Goal: Information Seeking & Learning: Learn about a topic

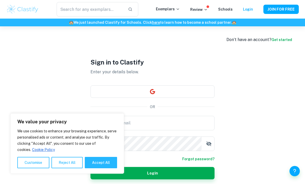
click at [251, 7] on link "Login" at bounding box center [248, 9] width 10 height 4
click at [251, 9] on link "Login" at bounding box center [248, 9] width 10 height 4
click at [251, 11] on link "Login" at bounding box center [248, 9] width 10 height 4
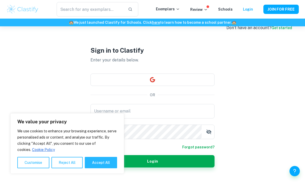
scroll to position [15, 0]
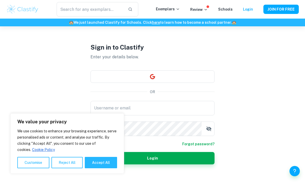
click at [193, 83] on button "button" at bounding box center [153, 77] width 124 height 12
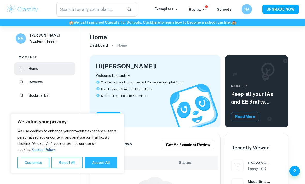
click at [170, 8] on p "Exemplars" at bounding box center [167, 9] width 24 height 6
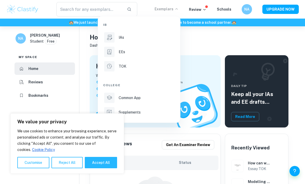
click at [109, 10] on div at bounding box center [152, 92] width 305 height 184
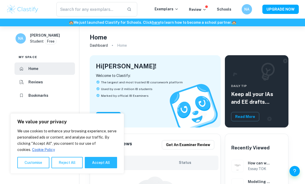
click at [113, 10] on input "text" at bounding box center [89, 9] width 66 height 14
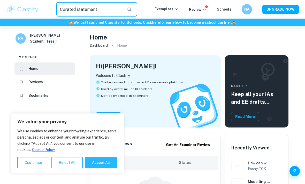
type input "Curated statement"
click at [131, 8] on icon "button" at bounding box center [129, 9] width 5 height 5
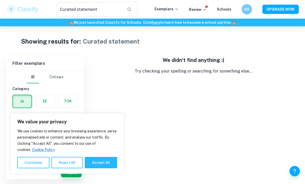
click at [109, 161] on button "Accept All" at bounding box center [101, 162] width 32 height 11
checkbox input "true"
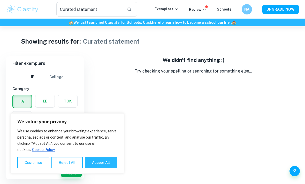
checkbox input "true"
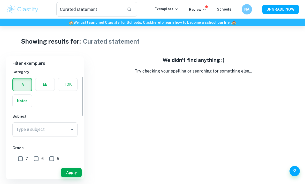
scroll to position [18, 0]
click at [18, 104] on label "button" at bounding box center [22, 100] width 19 height 12
click at [0, 0] on input "radio" at bounding box center [0, 0] width 0 height 0
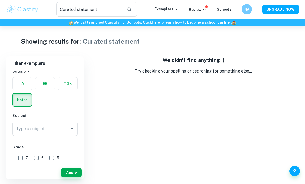
click at [73, 131] on icon "Open" at bounding box center [72, 129] width 6 height 6
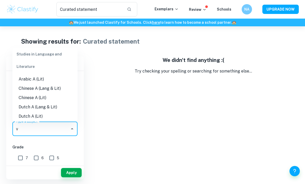
scroll to position [0, 0]
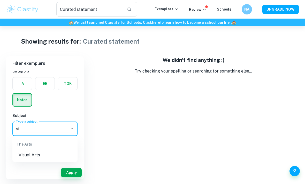
click at [55, 159] on li "Visual Arts" at bounding box center [44, 155] width 65 height 9
type input "Visual Arts"
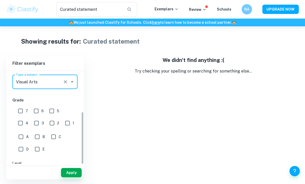
scroll to position [64, 0]
click at [41, 176] on input "SL" at bounding box center [39, 175] width 10 height 10
checkbox input "true"
click at [22, 176] on input "HL" at bounding box center [21, 175] width 10 height 10
checkbox input "true"
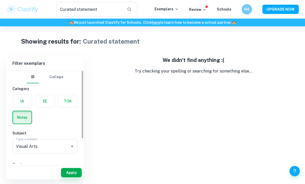
scroll to position [0, 0]
click at [130, 12] on button "button" at bounding box center [129, 9] width 9 height 9
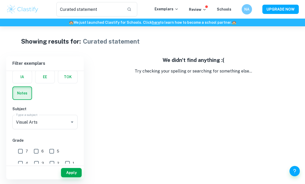
click at [171, 10] on p "Exemplars" at bounding box center [167, 9] width 24 height 6
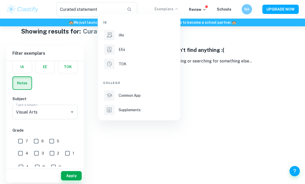
scroll to position [10, 0]
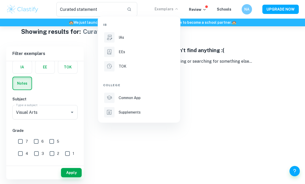
click at [163, 121] on ul "IB IAs EEs TOK College Common App Supplements" at bounding box center [139, 69] width 82 height 107
click at [203, 80] on div at bounding box center [152, 92] width 305 height 184
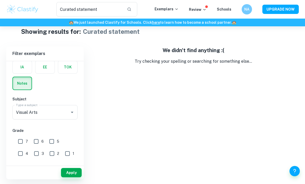
click at [203, 9] on p "Review" at bounding box center [198, 10] width 18 height 6
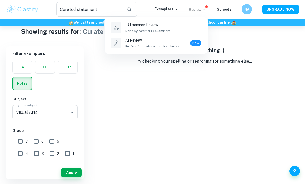
click at [226, 55] on div at bounding box center [152, 92] width 305 height 184
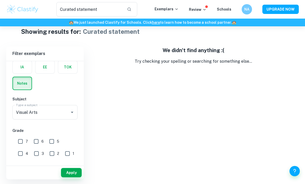
click at [109, 9] on input "Curated statement" at bounding box center [89, 9] width 66 height 14
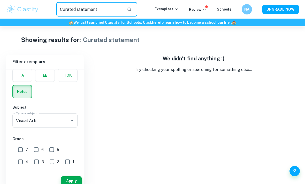
scroll to position [0, 0]
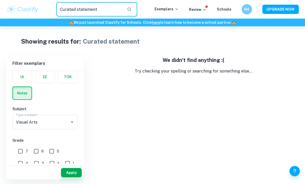
click at [248, 6] on div "NA" at bounding box center [247, 9] width 10 height 10
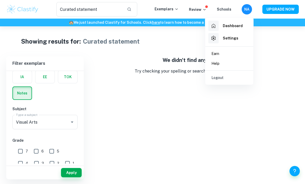
click at [237, 24] on h6 "Dashboard" at bounding box center [233, 26] width 20 height 6
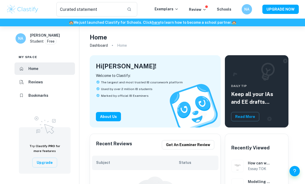
click at [174, 10] on p "Exemplars" at bounding box center [167, 9] width 24 height 6
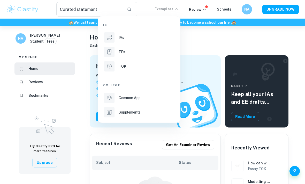
click at [155, 33] on li "IAs" at bounding box center [139, 37] width 72 height 12
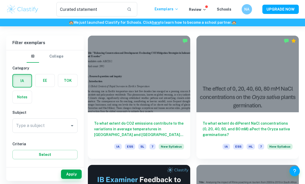
scroll to position [138, 0]
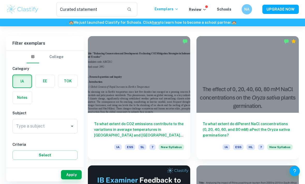
click at [17, 100] on label "button" at bounding box center [22, 98] width 19 height 12
click at [0, 0] on input "radio" at bounding box center [0, 0] width 0 height 0
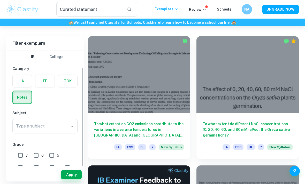
scroll to position [24, 0]
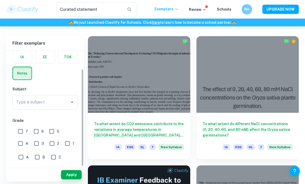
click at [71, 102] on icon "Open" at bounding box center [72, 102] width 6 height 6
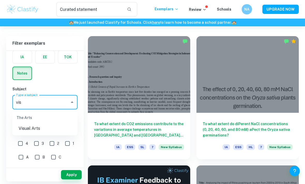
click at [53, 128] on li "Visual Arts" at bounding box center [44, 128] width 65 height 9
type input "Visual Arts"
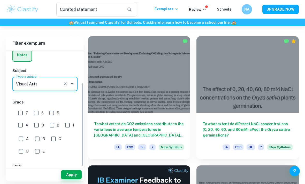
scroll to position [42, 0]
click at [77, 180] on button "Apply" at bounding box center [71, 174] width 21 height 9
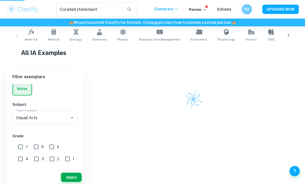
scroll to position [104, 0]
